Goal: Task Accomplishment & Management: Use online tool/utility

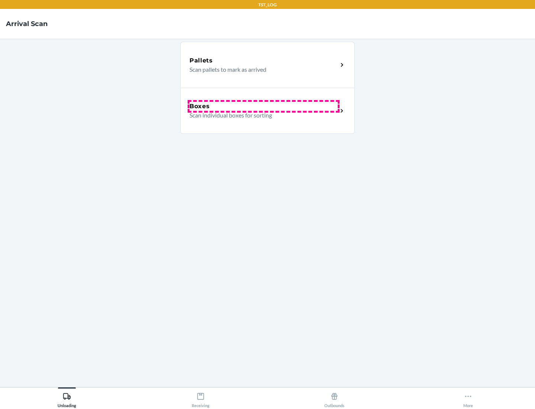
click at [263, 106] on div "Boxes" at bounding box center [263, 106] width 148 height 9
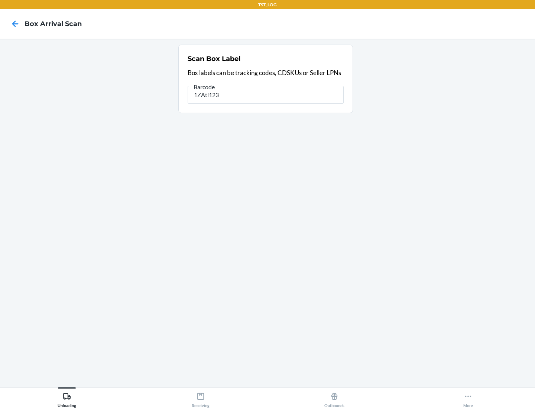
type input "1ZAti123"
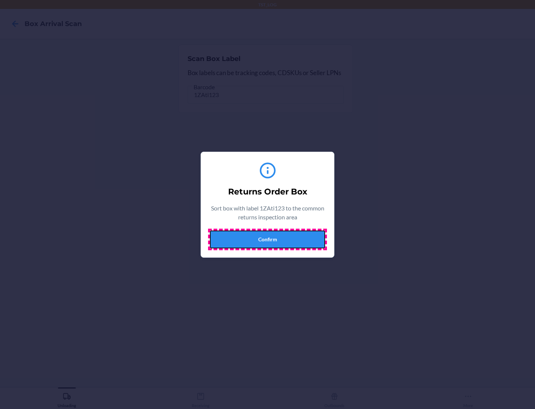
click at [267, 239] on button "Confirm" at bounding box center [267, 239] width 115 height 18
